Goal: Participate in discussion

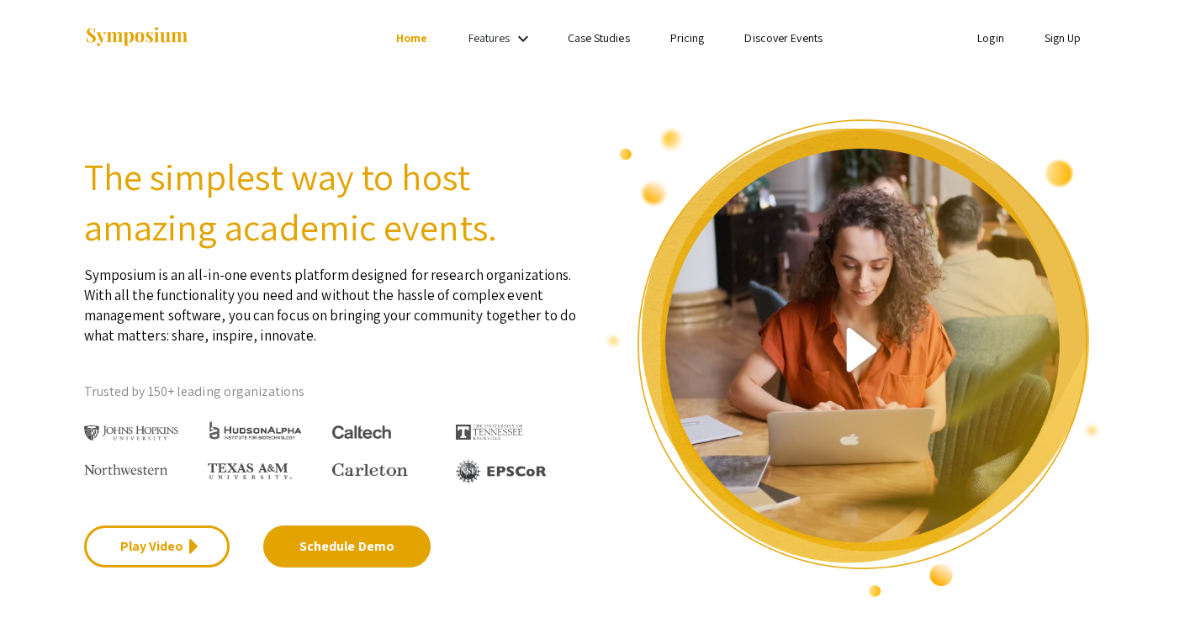
click at [997, 34] on link "Login" at bounding box center [991, 37] width 27 height 15
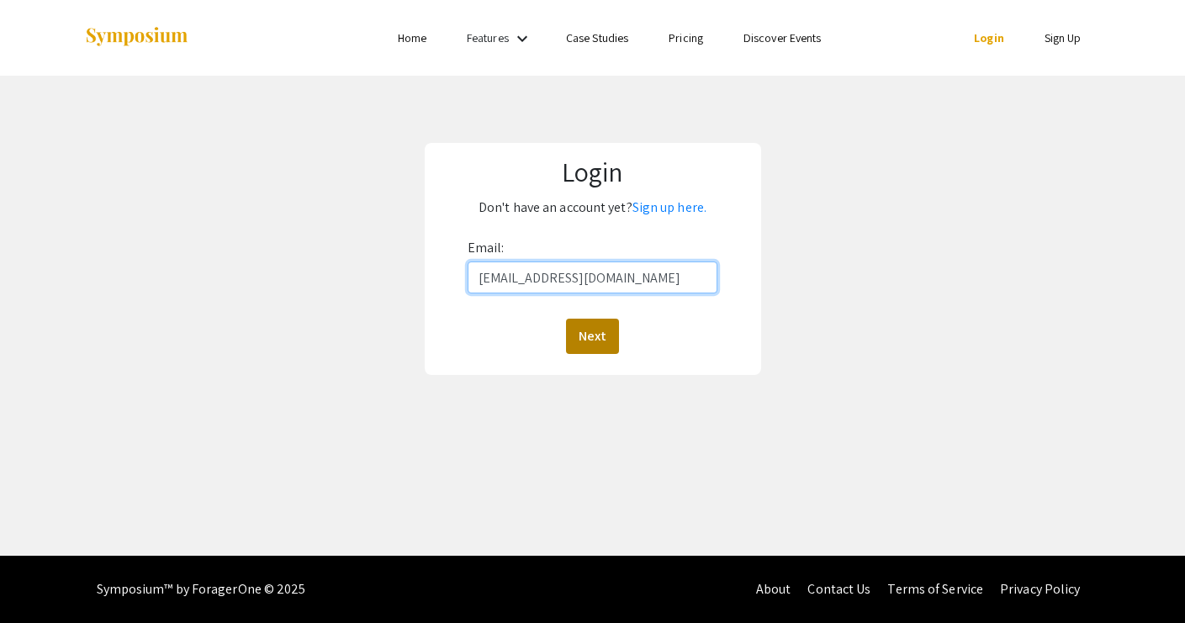
type input "[EMAIL_ADDRESS][DOMAIN_NAME]"
click at [586, 337] on button "Next" at bounding box center [592, 336] width 53 height 35
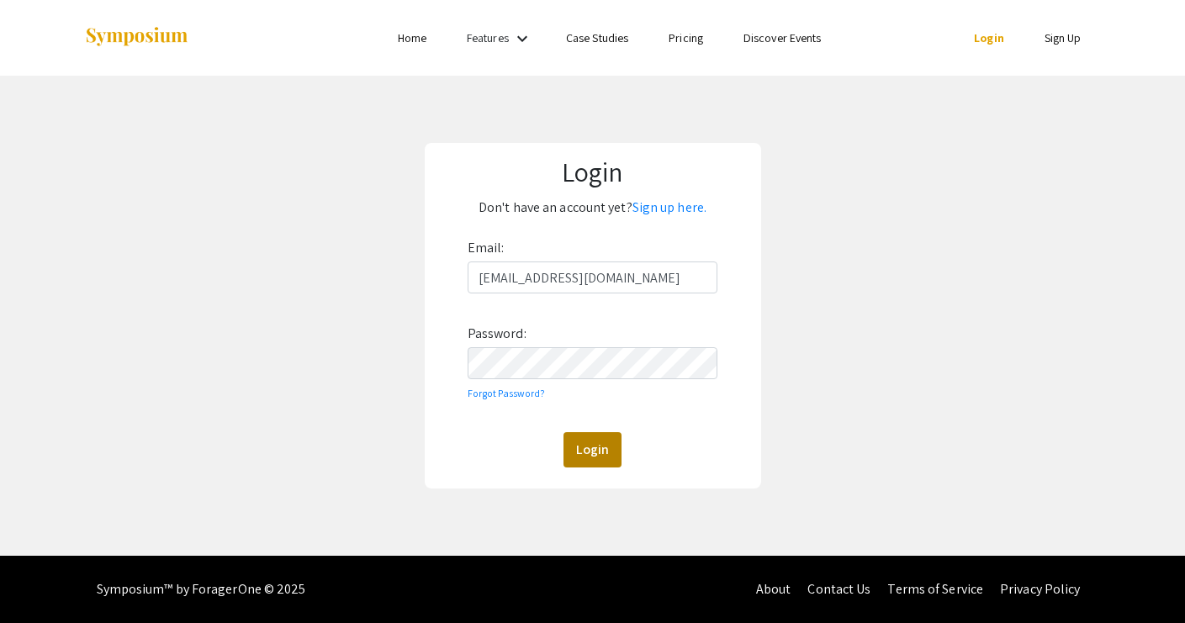
click at [594, 448] on button "Login" at bounding box center [593, 449] width 58 height 35
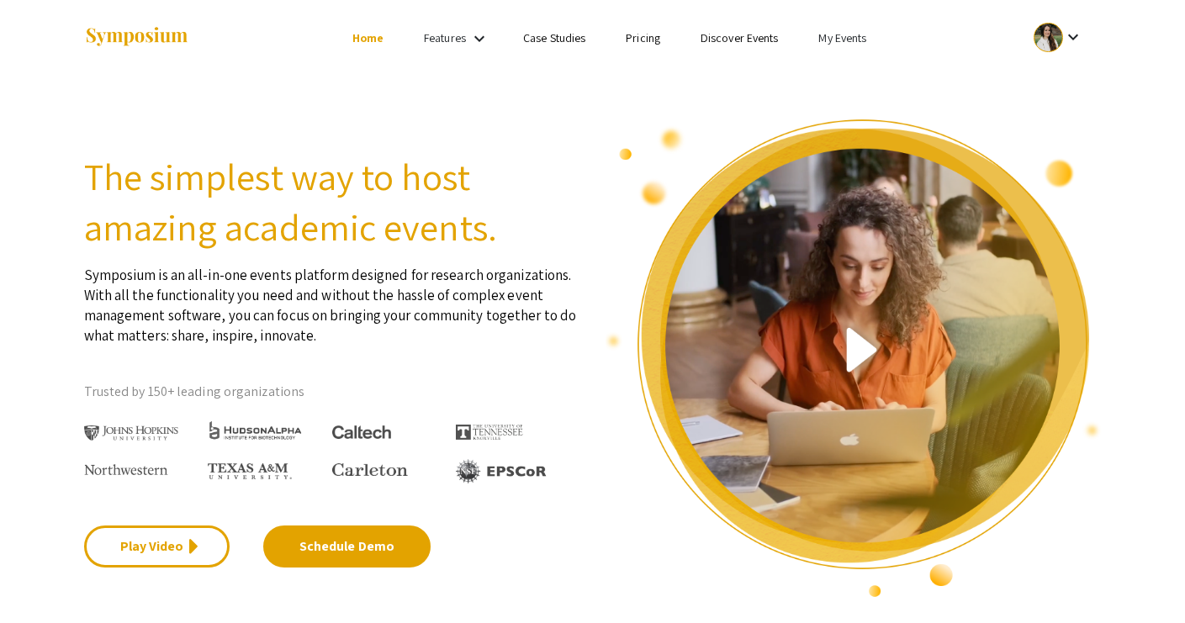
click at [841, 33] on link "My Events" at bounding box center [843, 37] width 48 height 15
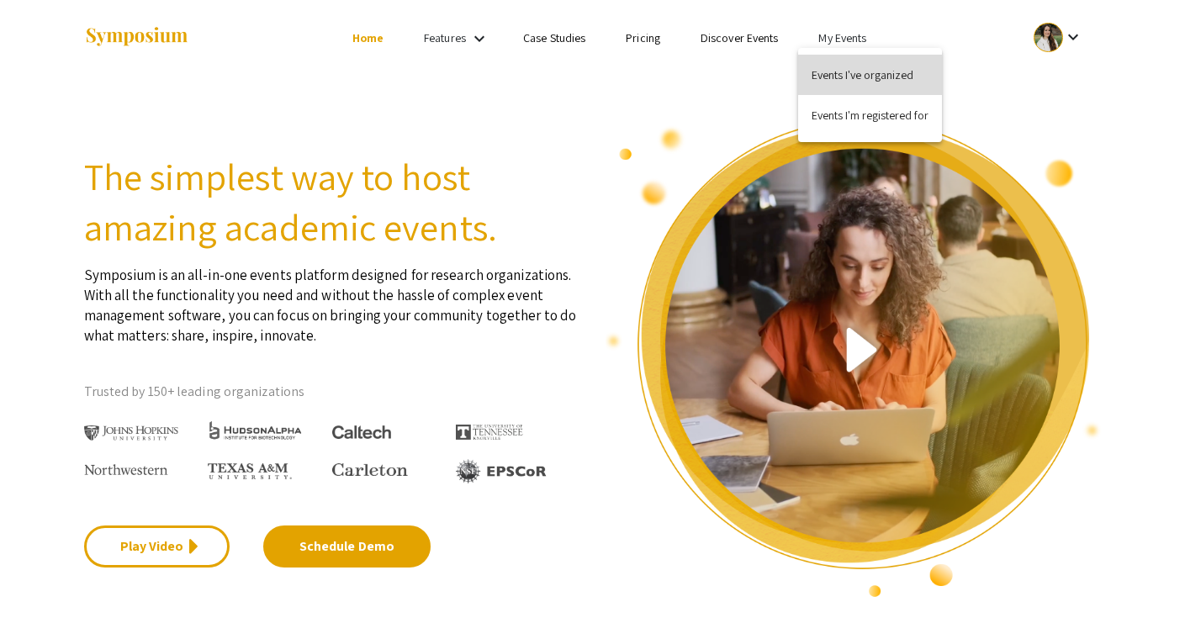
click at [845, 70] on button "Events I've organized" at bounding box center [870, 75] width 144 height 40
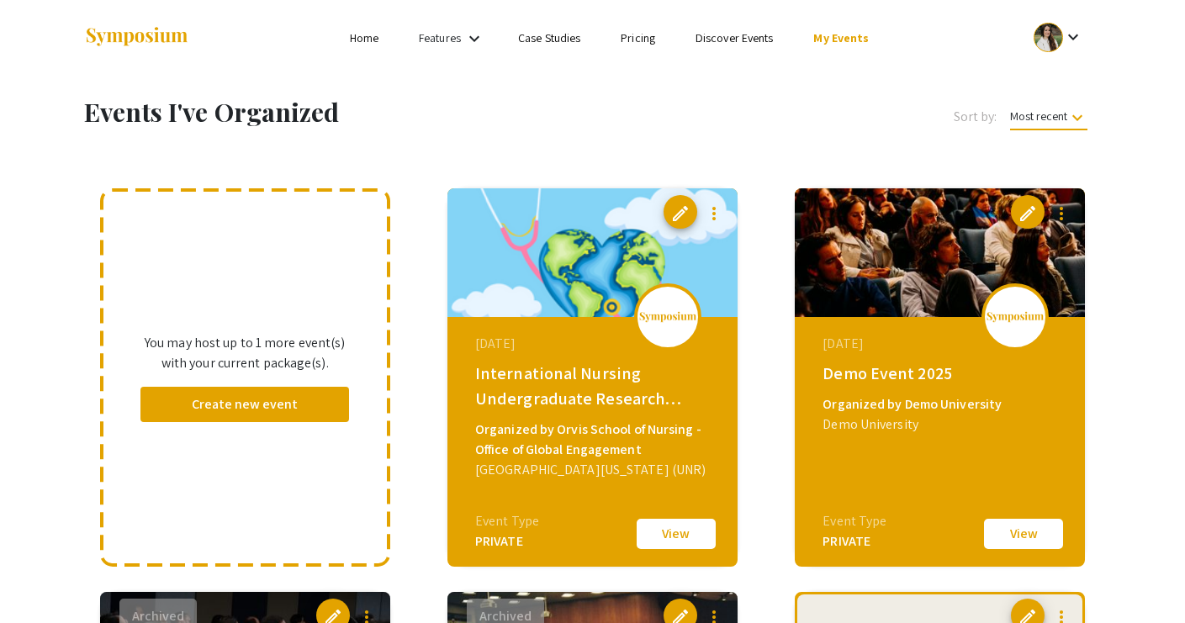
scroll to position [69, 0]
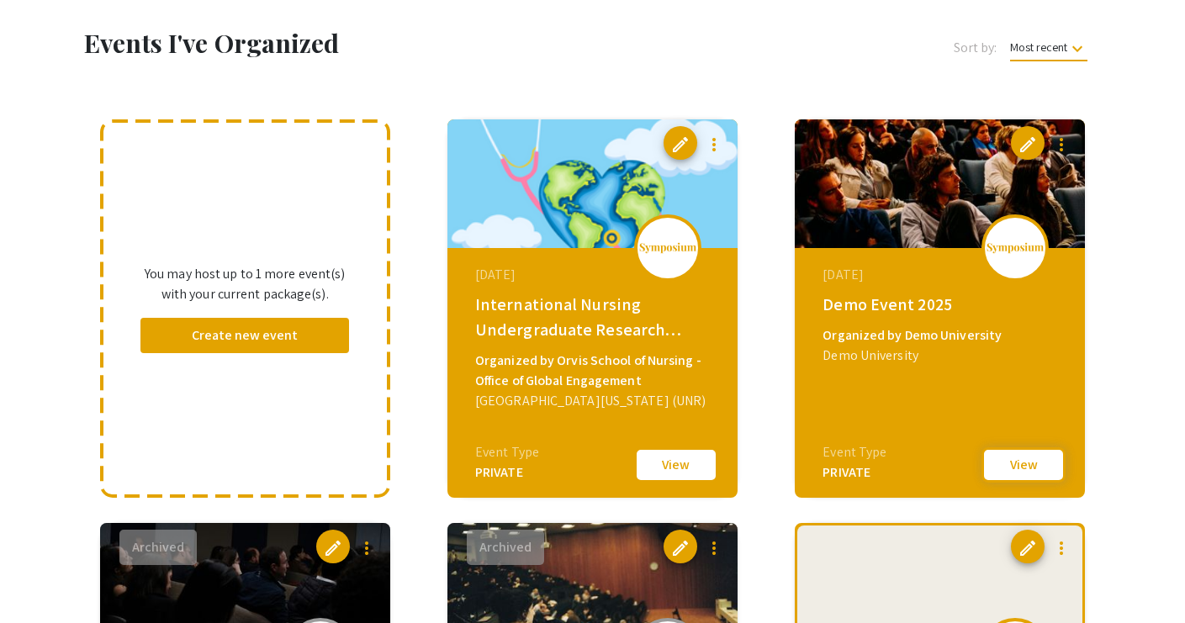
click at [1022, 461] on button "View" at bounding box center [1024, 465] width 84 height 35
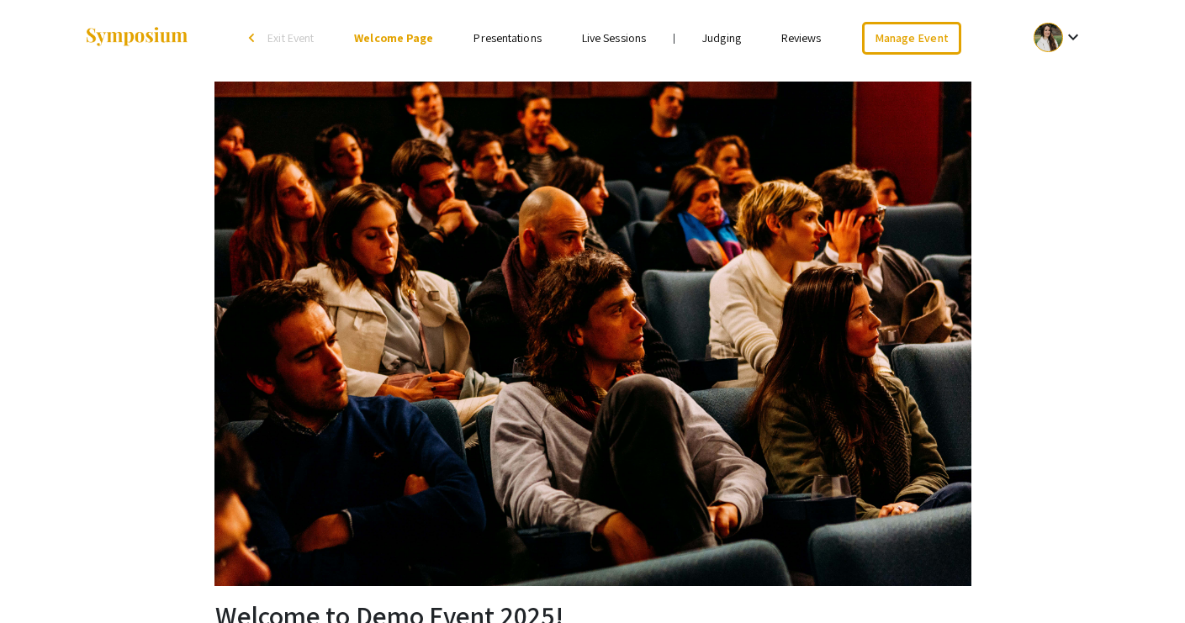
click at [603, 41] on link "Live Sessions" at bounding box center [614, 37] width 64 height 15
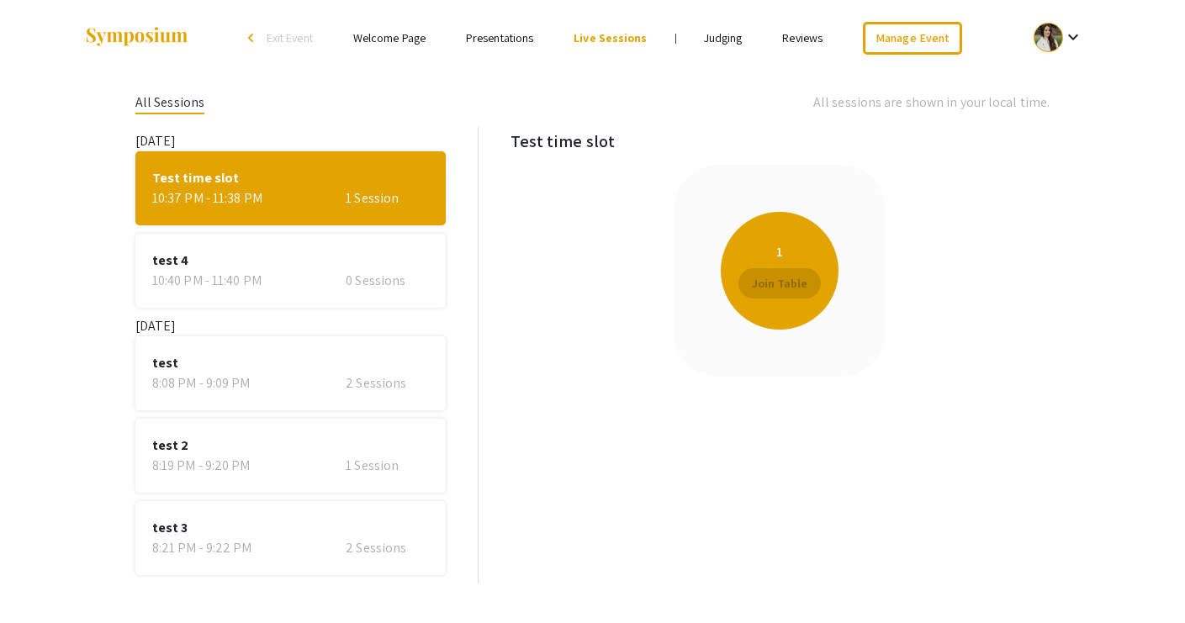
click at [262, 474] on div "8:19 PM - 9:20 PM" at bounding box center [218, 466] width 133 height 20
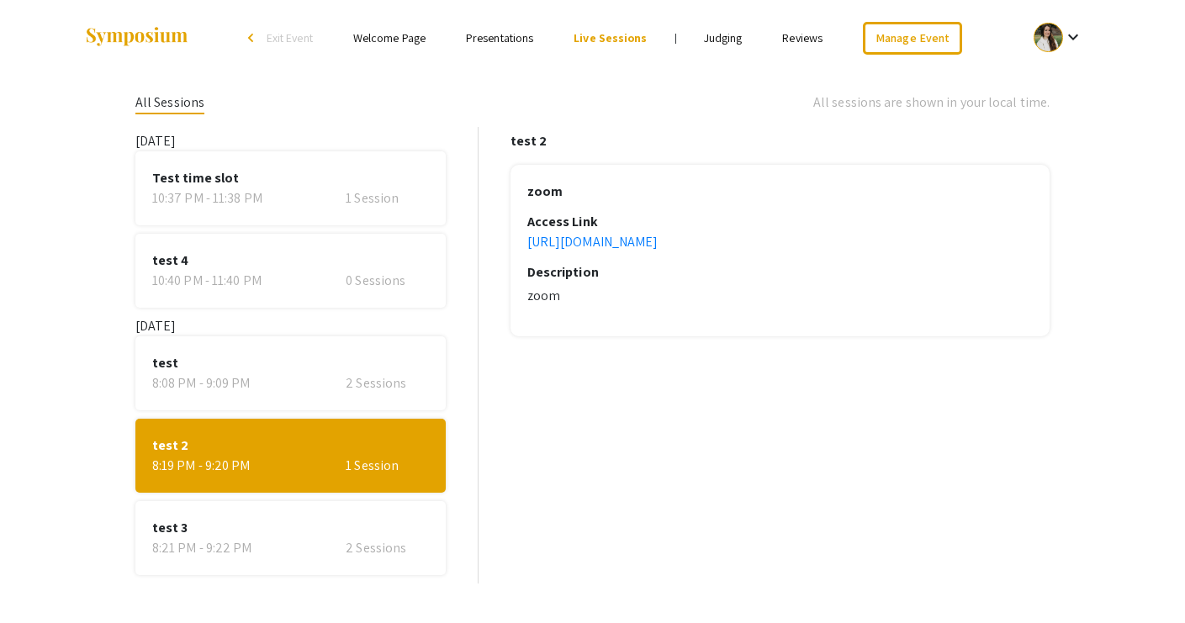
click at [255, 512] on div "test 3 8:21 PM - 9:22 PM 2 Sessions" at bounding box center [290, 538] width 310 height 74
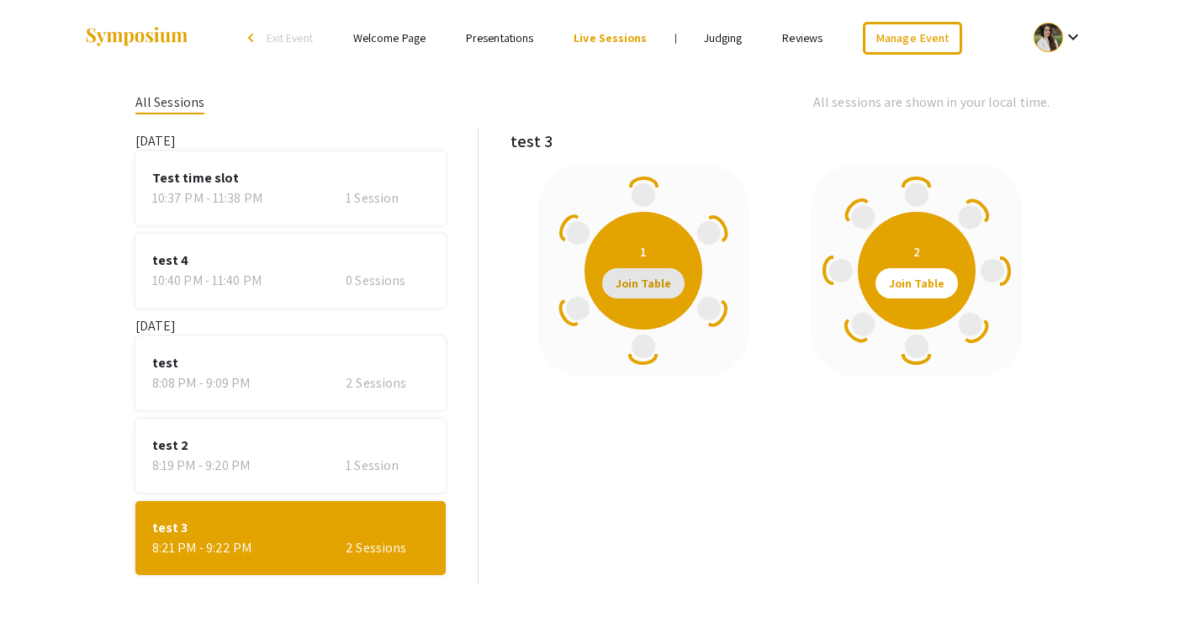
click at [639, 290] on span "Join Table" at bounding box center [644, 283] width 56 height 30
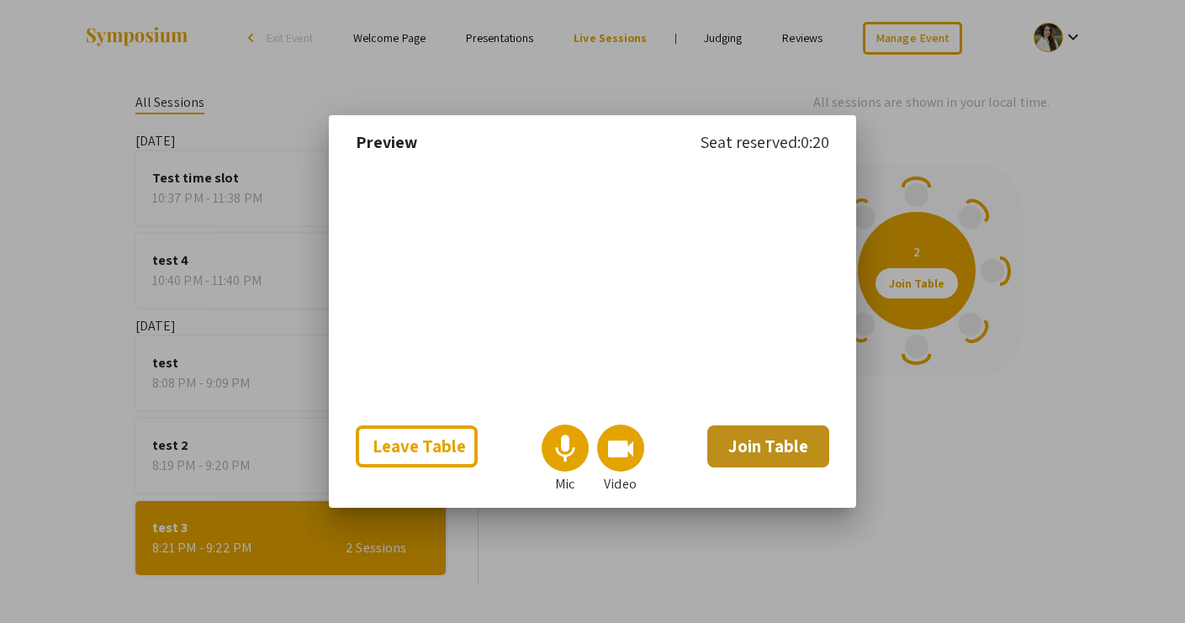
click at [740, 458] on span "Join Table" at bounding box center [769, 446] width 80 height 23
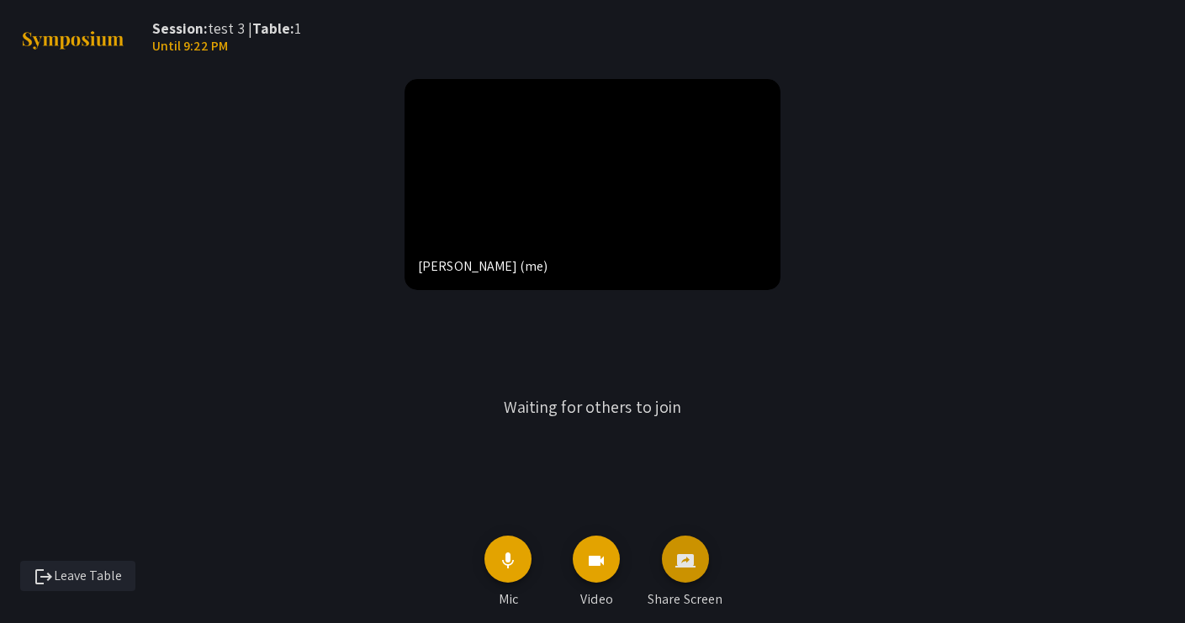
click at [697, 566] on button "screen_share" at bounding box center [685, 559] width 47 height 47
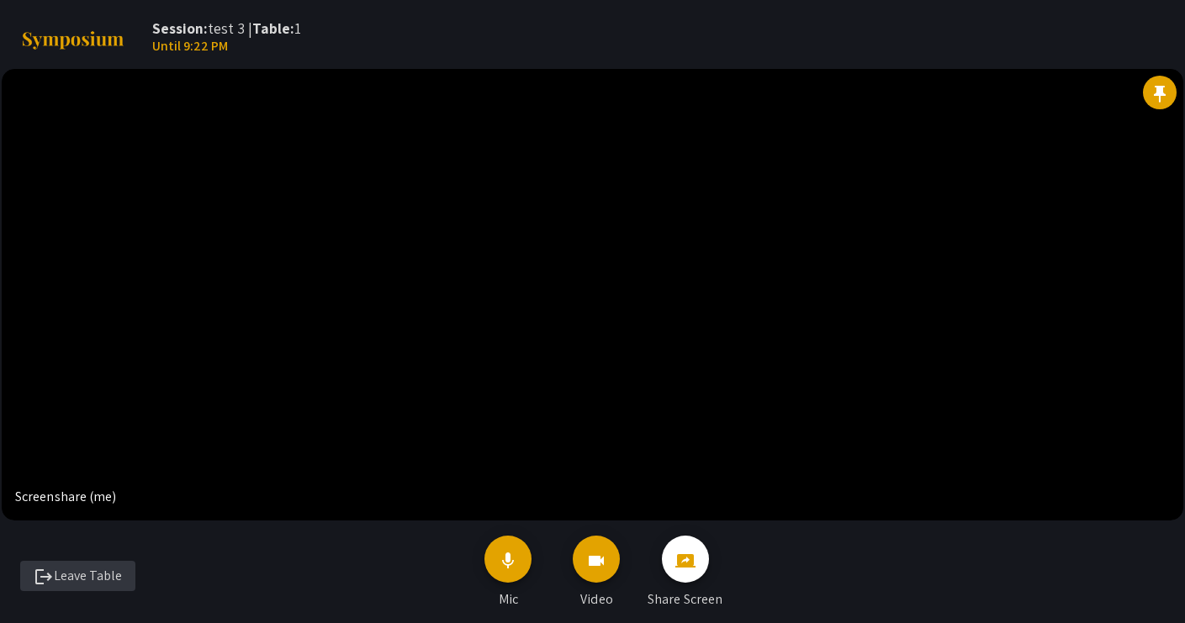
click at [80, 571] on span "logout Leave Table" at bounding box center [78, 576] width 88 height 18
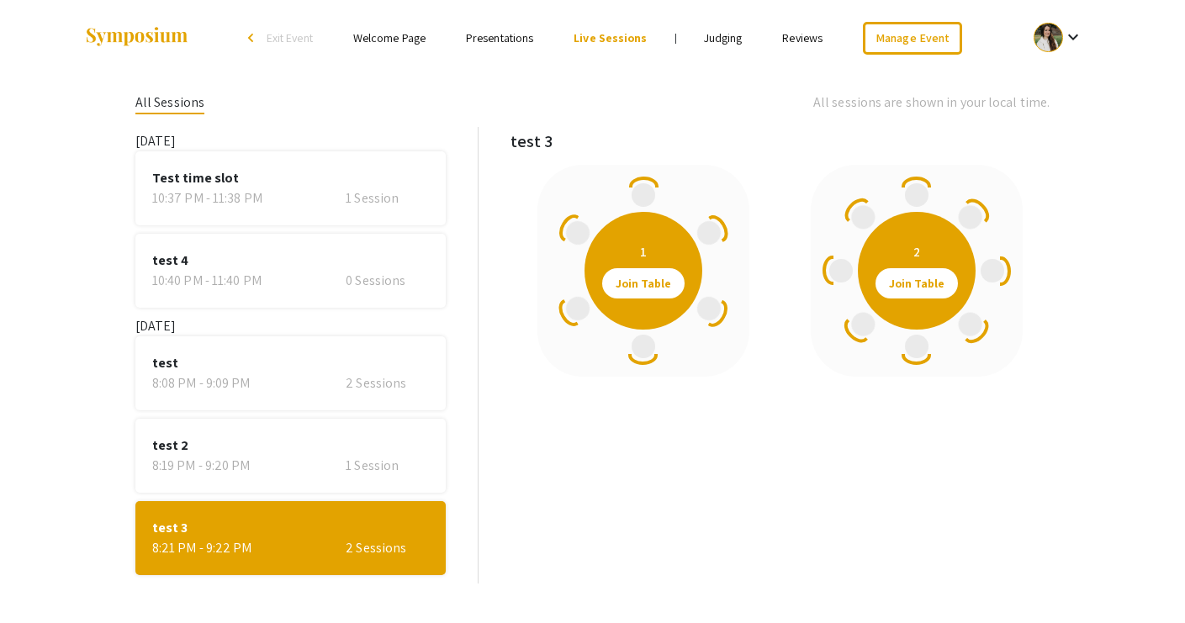
click at [378, 462] on div "1 Session" at bounding box center [387, 466] width 83 height 20
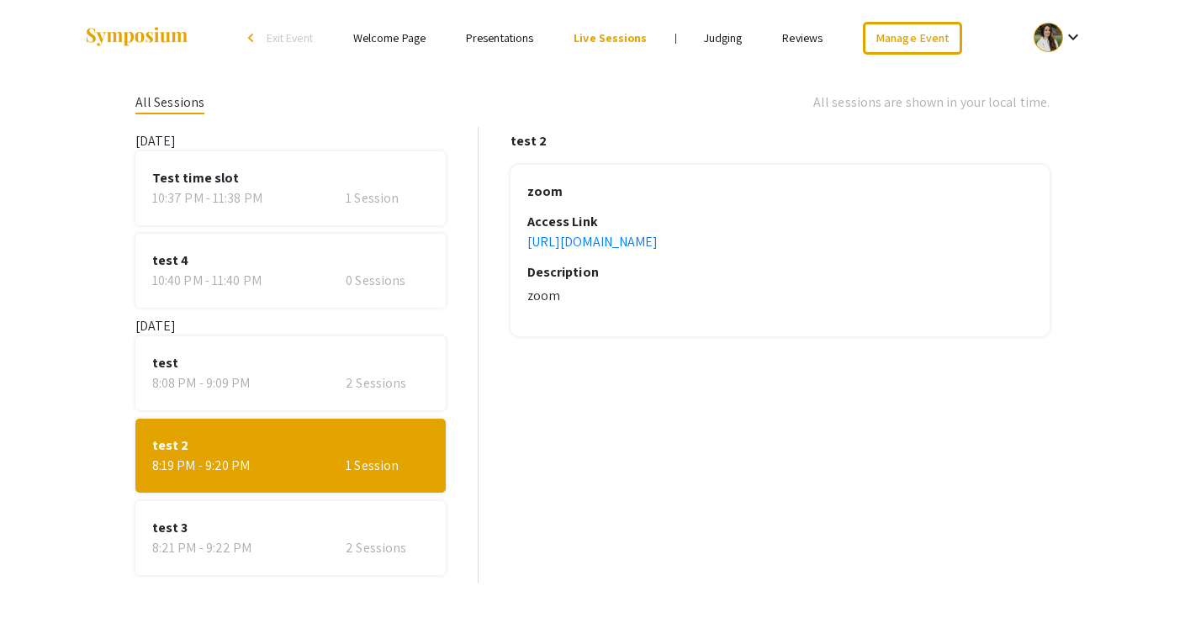
click at [372, 364] on span "test" at bounding box center [290, 363] width 277 height 20
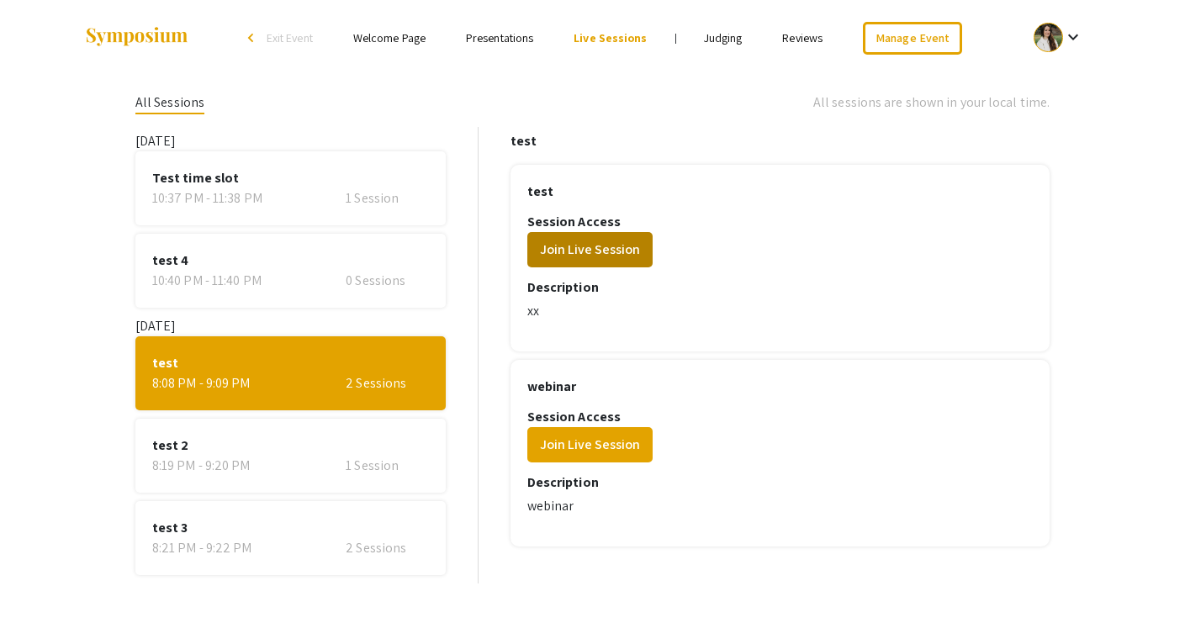
click at [586, 242] on button "Join Live Session" at bounding box center [589, 249] width 125 height 35
